Goal: Information Seeking & Learning: Learn about a topic

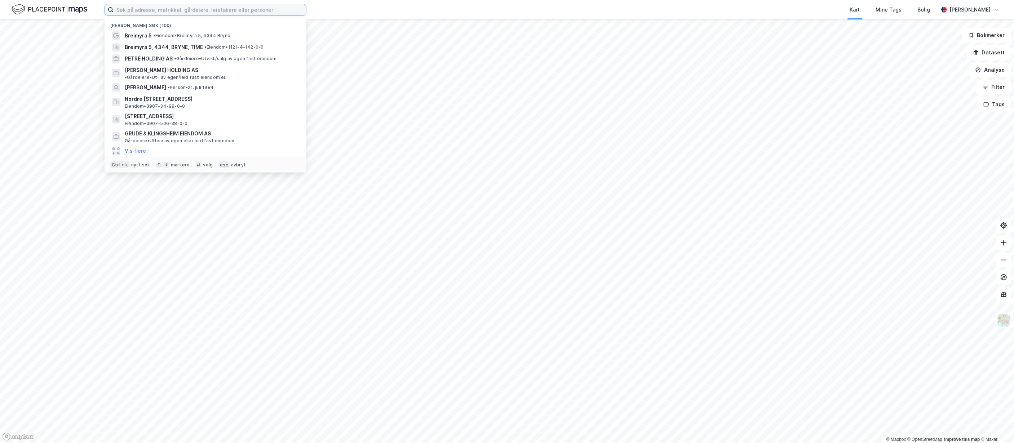
click at [124, 9] on input at bounding box center [210, 9] width 192 height 11
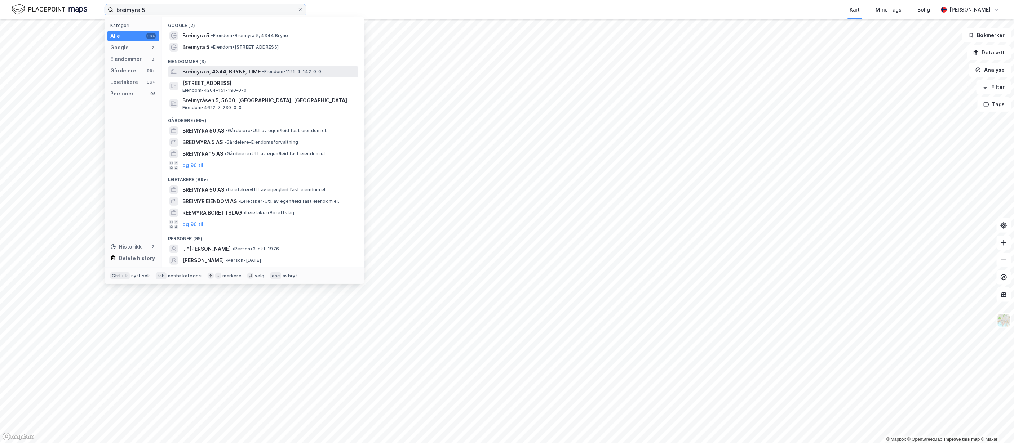
type input "breimyra 5"
click at [243, 70] on span "Breimyra 5, 4344, BRYNE, TIME" at bounding box center [221, 71] width 78 height 9
